Goal: Task Accomplishment & Management: Use online tool/utility

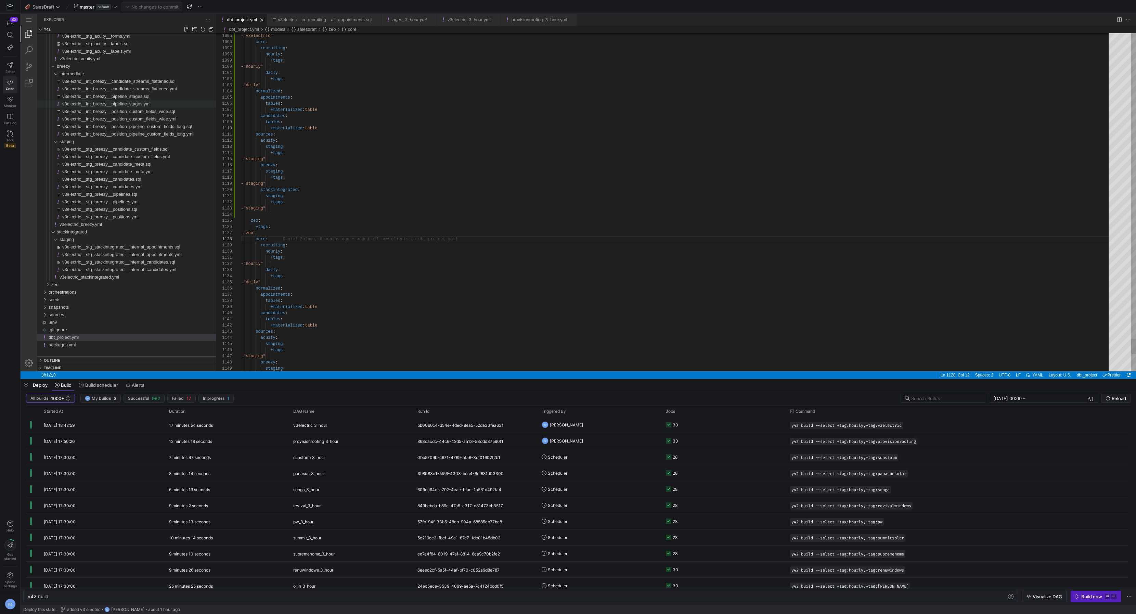
scroll to position [43, 27]
click at [12, 69] on span "Editor" at bounding box center [10, 71] width 10 height 4
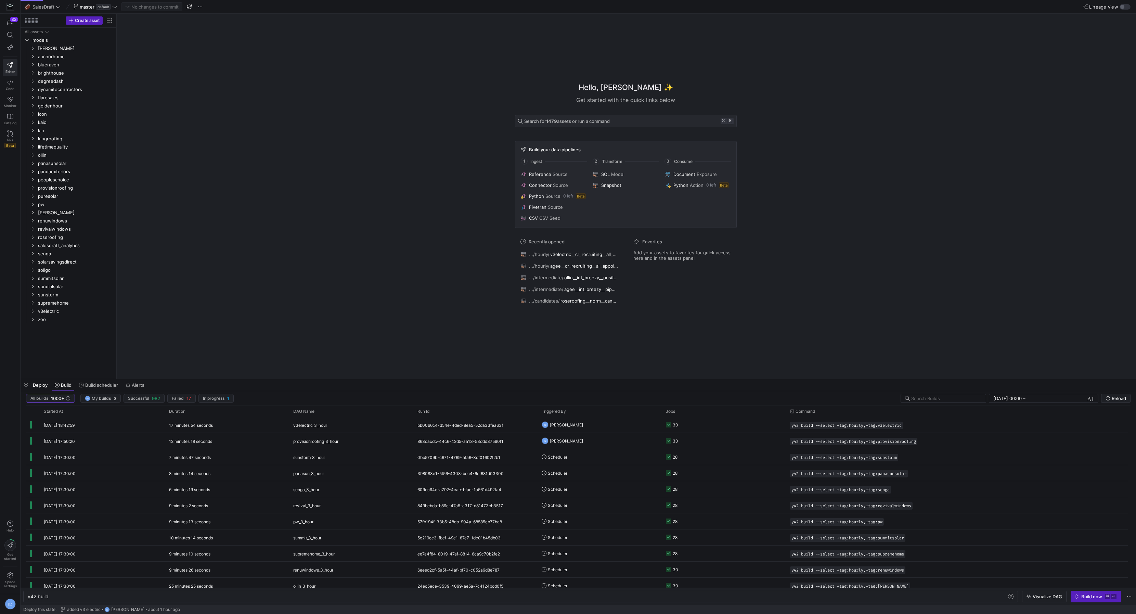
click at [218, 163] on div "Hello, [PERSON_NAME] ✨ Get started with the quick links below Search for 1479 a…" at bounding box center [625, 196] width 1012 height 365
click at [58, 50] on span "[PERSON_NAME]" at bounding box center [67, 48] width 58 height 8
click at [58, 71] on span "sources" at bounding box center [69, 73] width 53 height 8
click at [109, 73] on span "button" at bounding box center [109, 72] width 7 height 7
click at [92, 82] on input "Press SPACE to select this row." at bounding box center [81, 81] width 64 height 8
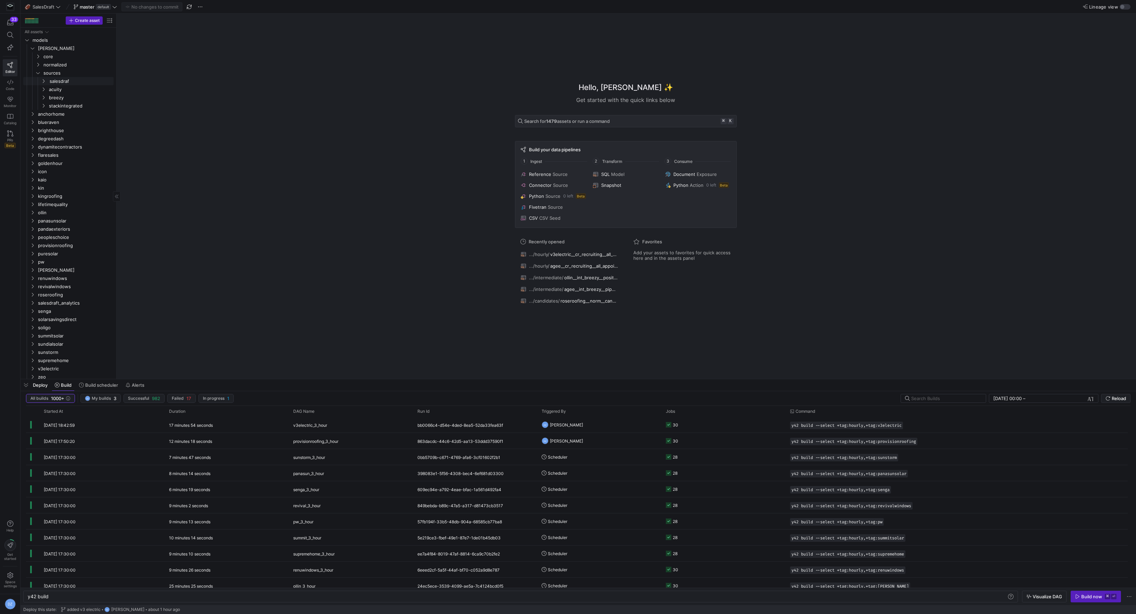
type input "salesdraft"
click at [78, 97] on span "salesdraft" at bounding box center [72, 98] width 47 height 8
click at [109, 97] on span "button" at bounding box center [109, 97] width 7 height 7
click at [100, 96] on span "button" at bounding box center [99, 97] width 7 height 7
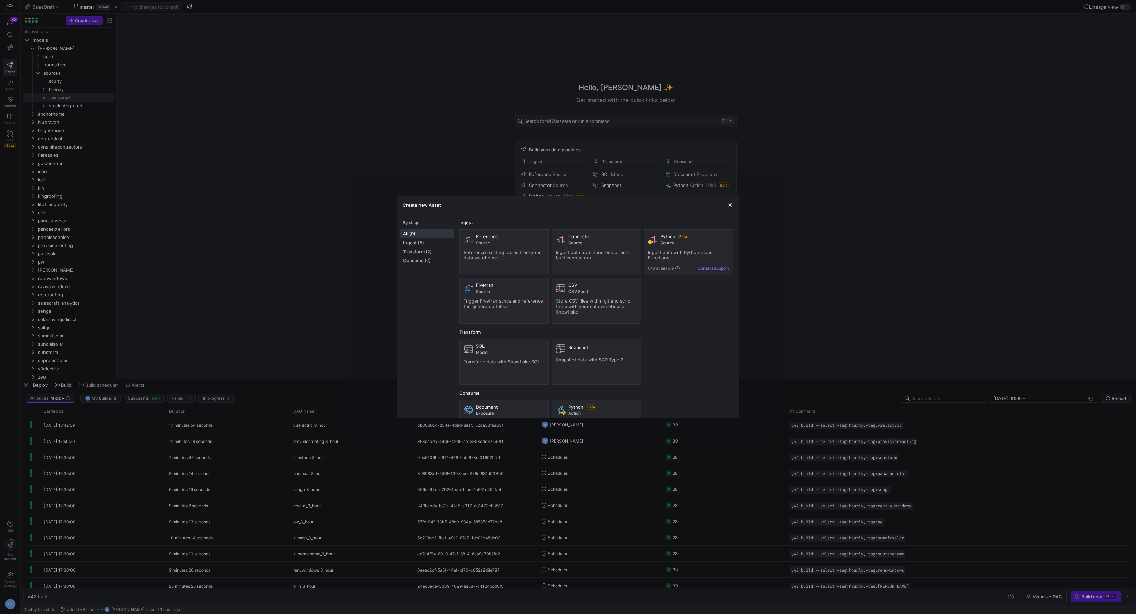
click at [202, 150] on div at bounding box center [568, 307] width 1136 height 614
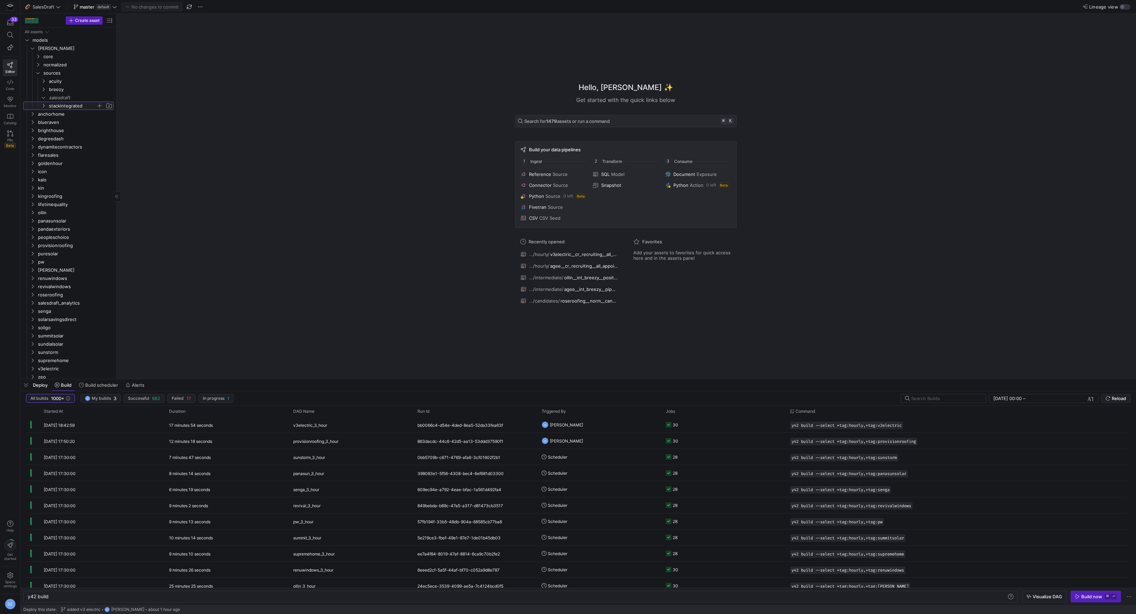
click at [63, 105] on span "stackintegrated" at bounding box center [72, 106] width 47 height 8
click at [99, 97] on span "Press SPACE to select this row." at bounding box center [99, 97] width 7 height 7
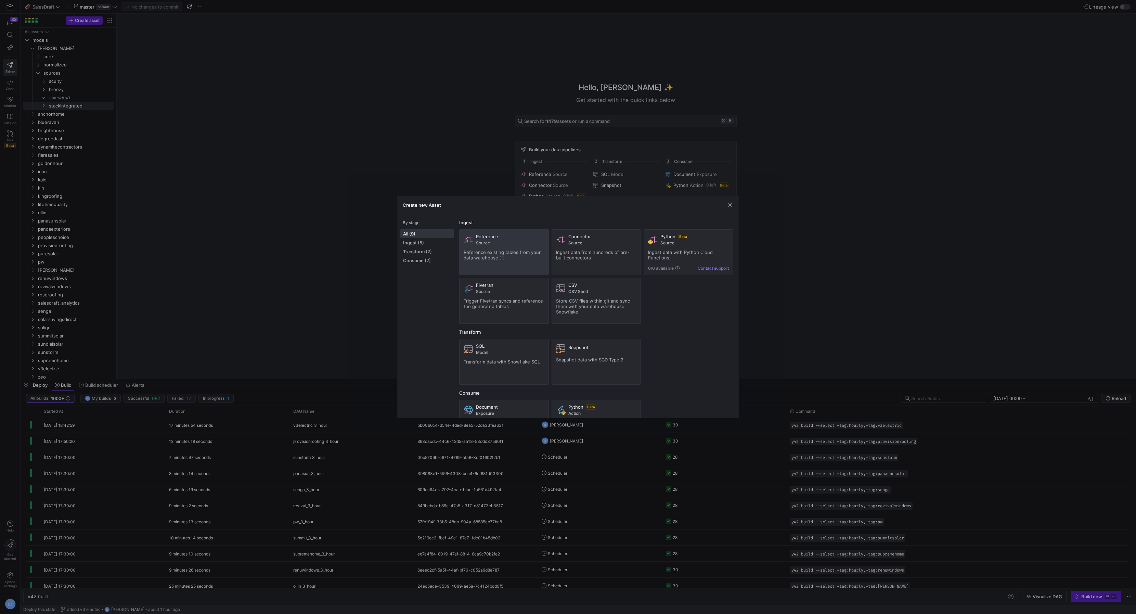
click at [523, 243] on span "Source" at bounding box center [510, 243] width 68 height 5
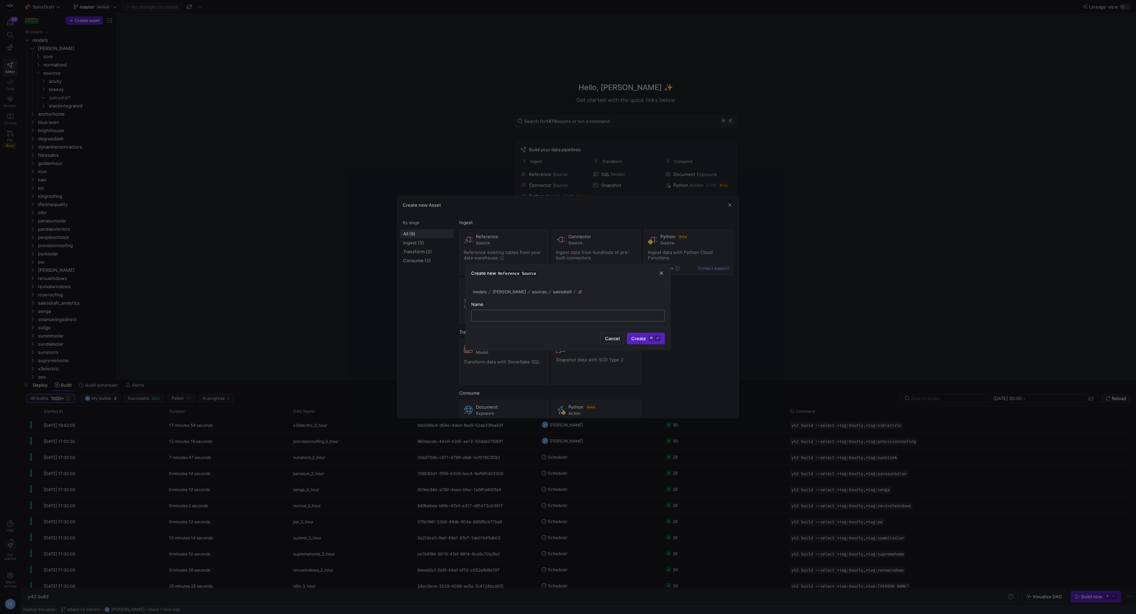
click at [619, 315] on input "text" at bounding box center [568, 315] width 182 height 5
click at [619, 338] on span "Cancel" at bounding box center [612, 338] width 15 height 5
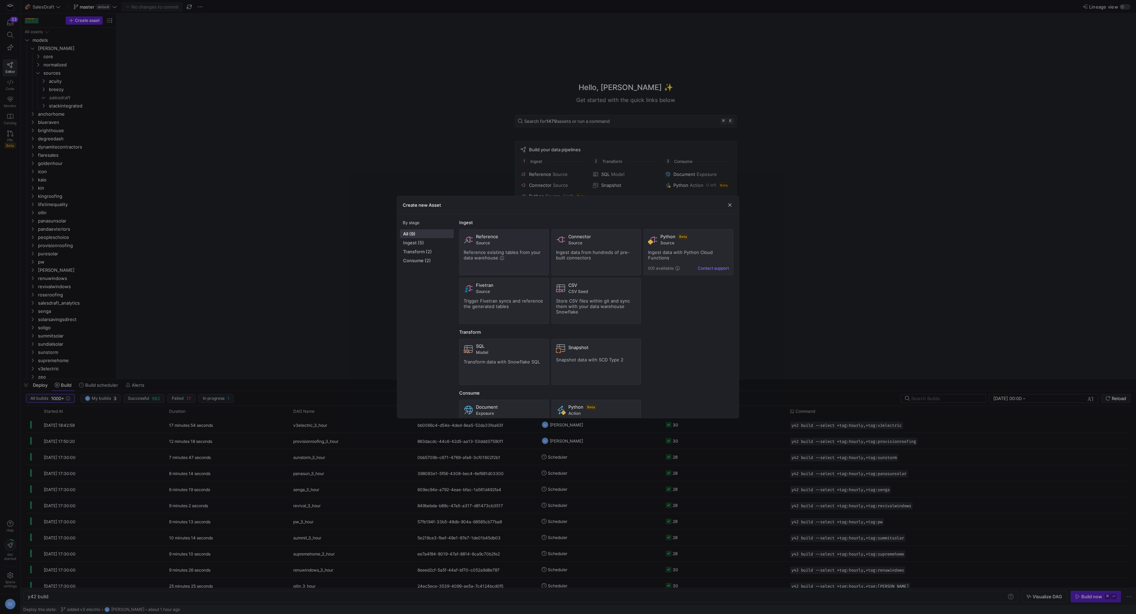
click at [671, 315] on div "Reference Source Reference existing tables from your data warehouse Connector S…" at bounding box center [596, 276] width 274 height 94
click at [608, 266] on div "Connector Source Ingest data from hundreds of pre-built connectors" at bounding box center [596, 252] width 81 height 37
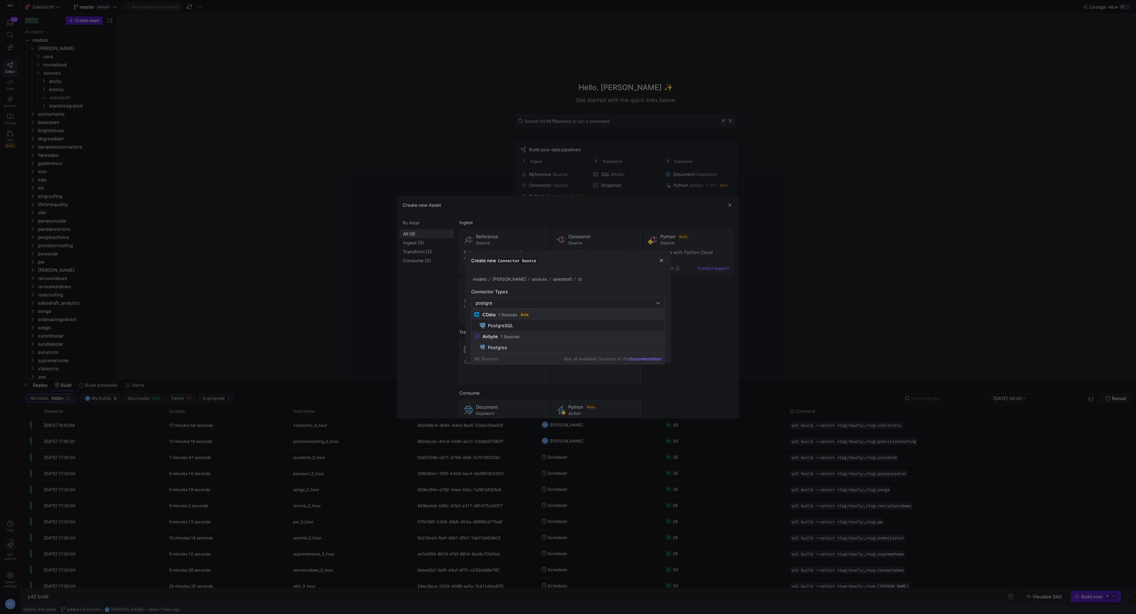
click at [525, 346] on span "Postgres" at bounding box center [571, 347] width 182 height 5
type input "Postgres"
click at [569, 324] on div at bounding box center [568, 328] width 182 height 11
click at [586, 327] on input "text" at bounding box center [568, 327] width 182 height 5
type input "s"
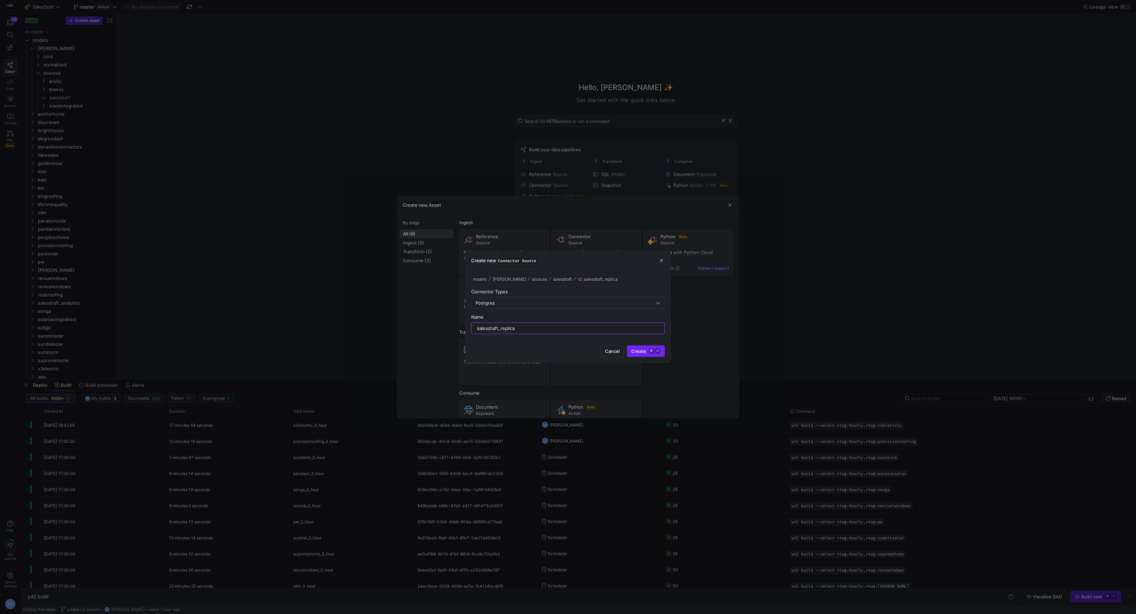
type input "salesdraft_replica"
click at [650, 350] on kbd "⌘" at bounding box center [651, 350] width 5 height 5
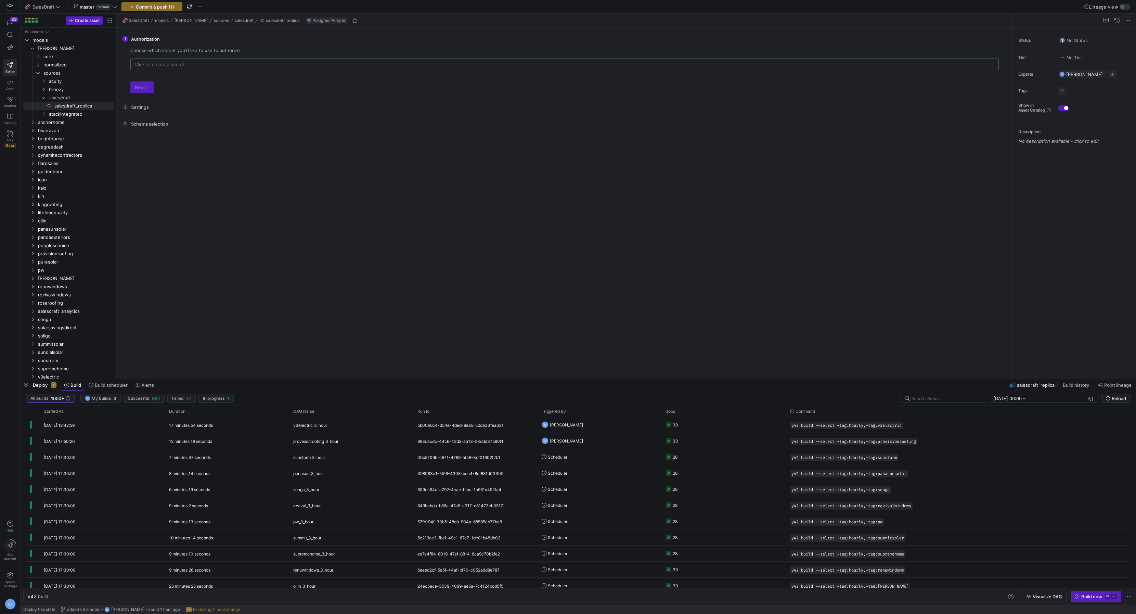
click at [173, 65] on input "text" at bounding box center [565, 64] width 860 height 5
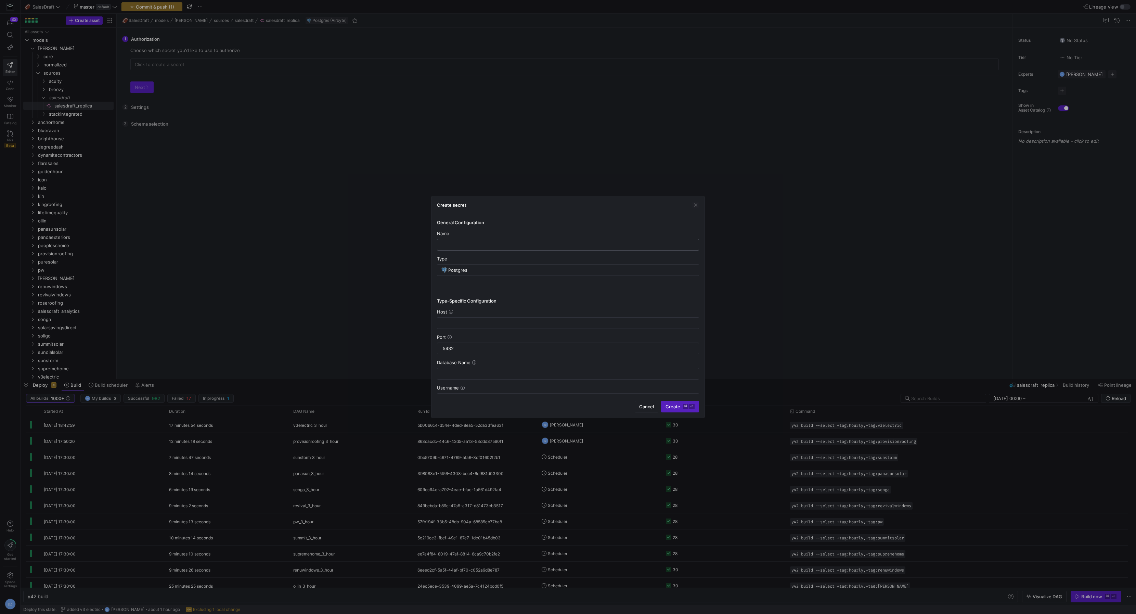
click at [490, 242] on input "text" at bounding box center [568, 244] width 250 height 5
click at [566, 296] on div "Type-Specific Configuration Host Port 5432 Database Name Username Password Repl…" at bounding box center [568, 421] width 262 height 269
click at [504, 285] on icon at bounding box center [504, 287] width 4 height 4
click at [442, 285] on input "Logical Replication (CDC)" at bounding box center [439, 287] width 5 height 5
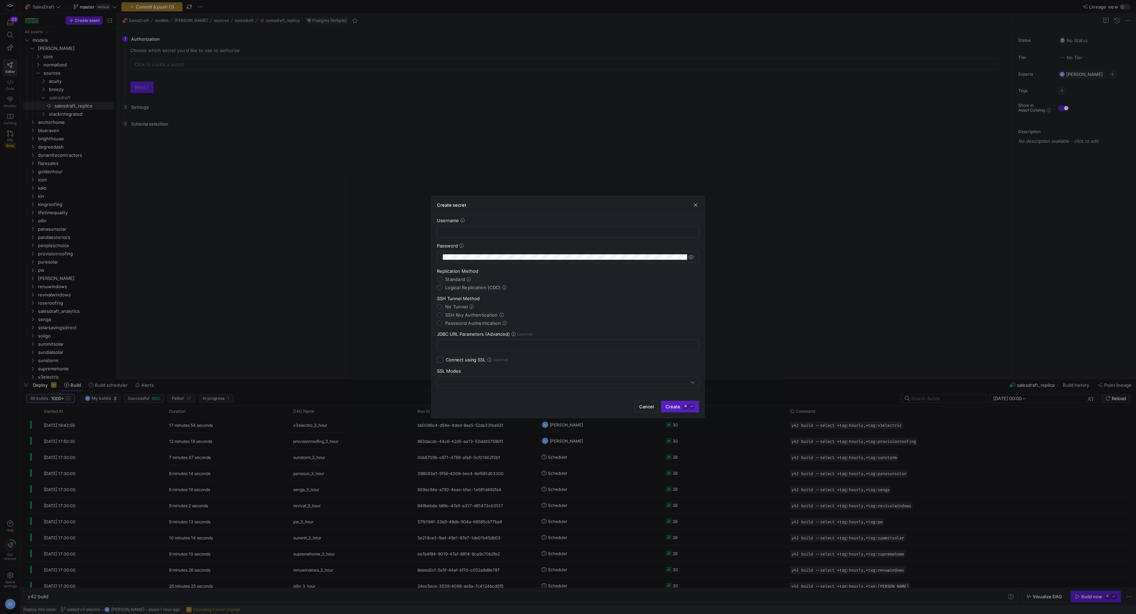
radio input "true"
click at [463, 276] on span "Standard" at bounding box center [455, 278] width 20 height 5
click at [442, 276] on input "Standard" at bounding box center [439, 278] width 5 height 5
radio input "true"
click at [467, 277] on icon at bounding box center [469, 279] width 4 height 4
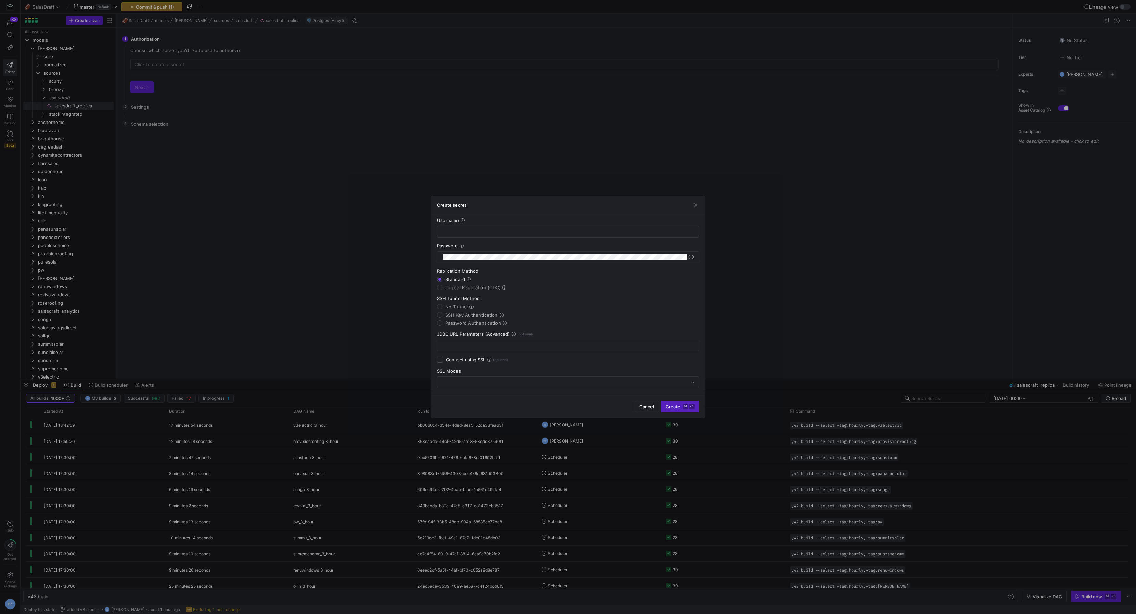
click at [442, 277] on input "Standard" at bounding box center [439, 278] width 5 height 5
click at [640, 406] on span "Cancel" at bounding box center [646, 406] width 15 height 5
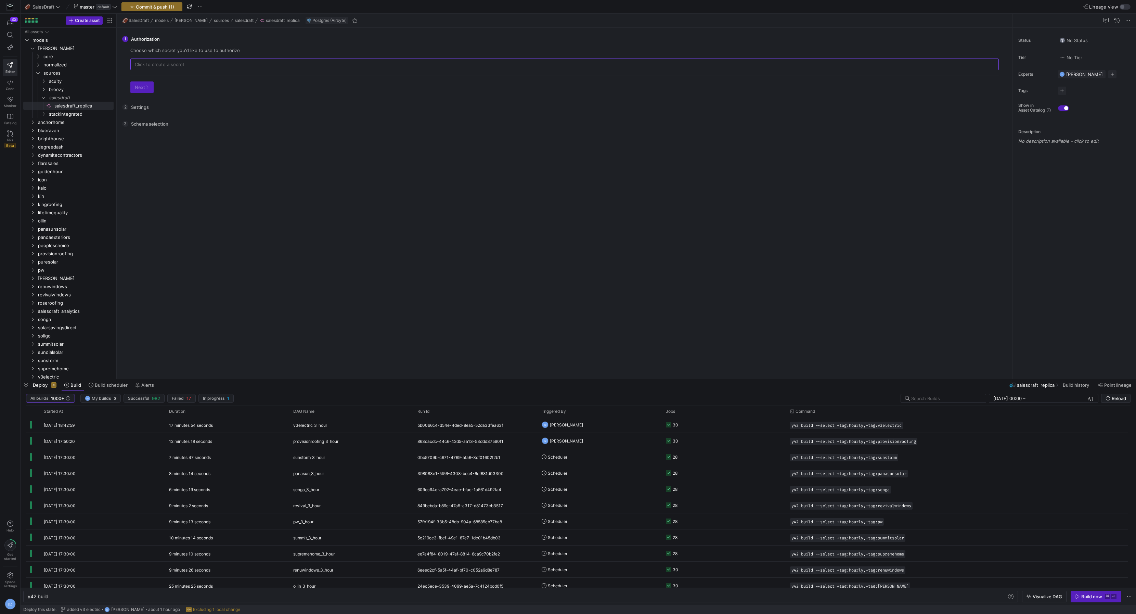
click at [403, 286] on div "There is no data to select from. Please configure the settings first. Go back C…" at bounding box center [564, 252] width 879 height 241
click at [128, 186] on span "Delete" at bounding box center [119, 190] width 48 height 10
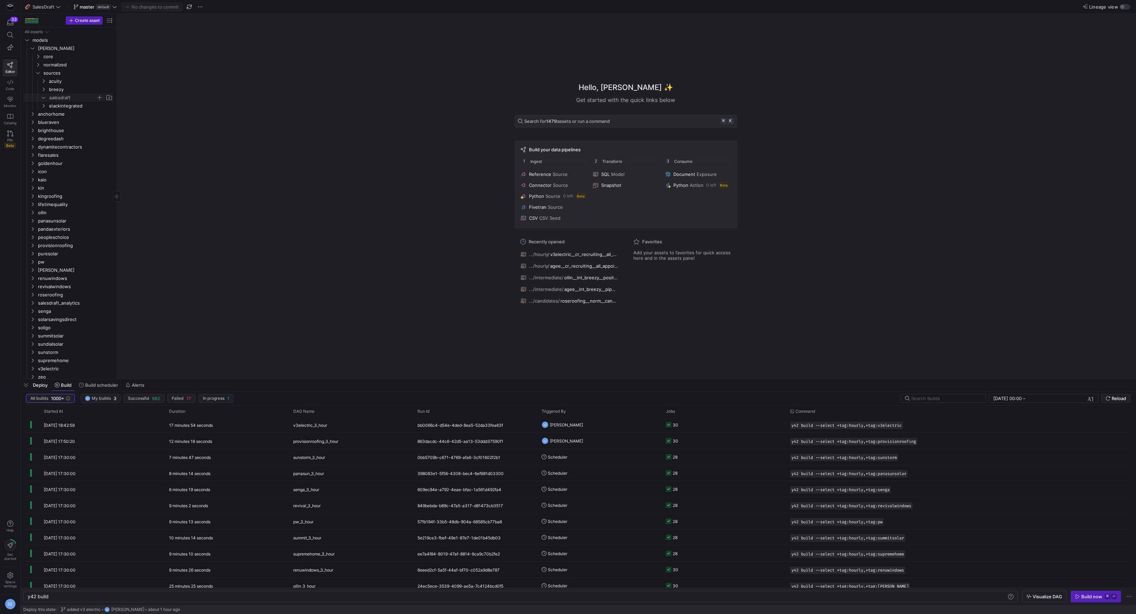
click at [56, 98] on span "salesdraft" at bounding box center [72, 98] width 47 height 8
click at [210, 119] on div "Hello, [PERSON_NAME] ✨ Get started with the quick links below Search for 1479 a…" at bounding box center [625, 196] width 1012 height 365
